Goal: Task Accomplishment & Management: Use online tool/utility

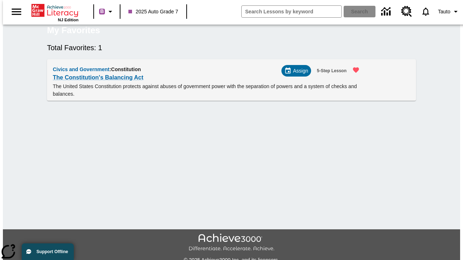
click at [299, 75] on span "Assign" at bounding box center [300, 71] width 15 height 8
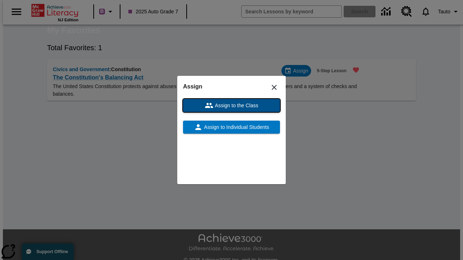
click at [231, 106] on span "Assign to the Class" at bounding box center [235, 106] width 45 height 8
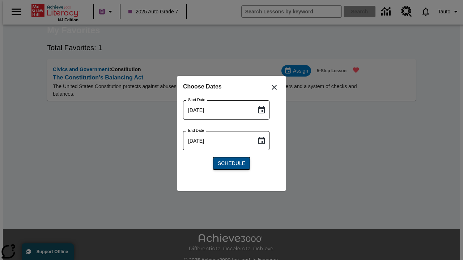
click at [231, 163] on span "Schedule" at bounding box center [231, 164] width 27 height 8
